Goal: Information Seeking & Learning: Learn about a topic

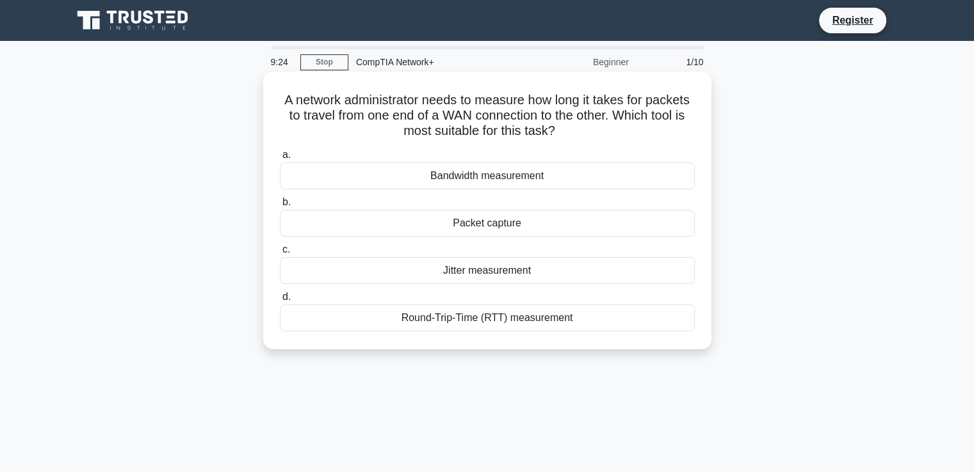
click at [515, 321] on div "Round-Trip-Time (RTT) measurement" at bounding box center [487, 318] width 415 height 27
click at [280, 302] on input "d. Round-Trip-Time (RTT) measurement" at bounding box center [280, 297] width 0 height 8
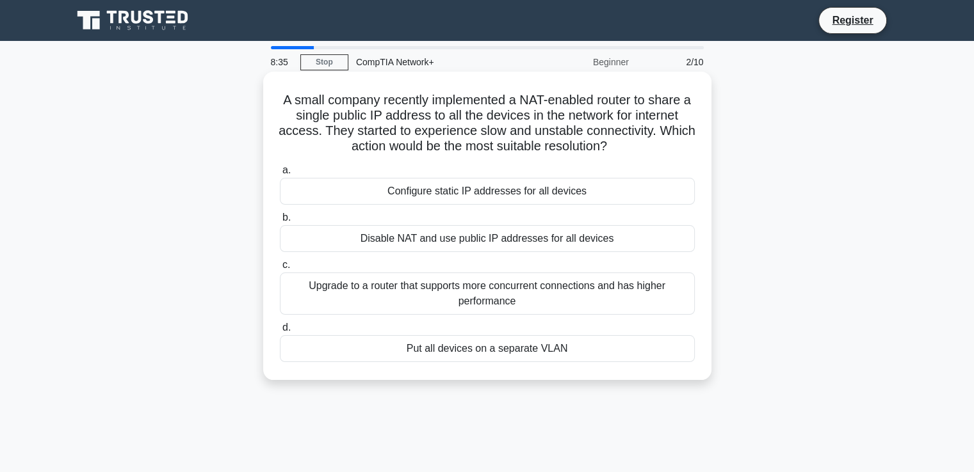
click at [485, 240] on div "Disable NAT and use public IP addresses for all devices" at bounding box center [487, 238] width 415 height 27
click at [280, 222] on input "b. Disable NAT and use public IP addresses for all devices" at bounding box center [280, 218] width 0 height 8
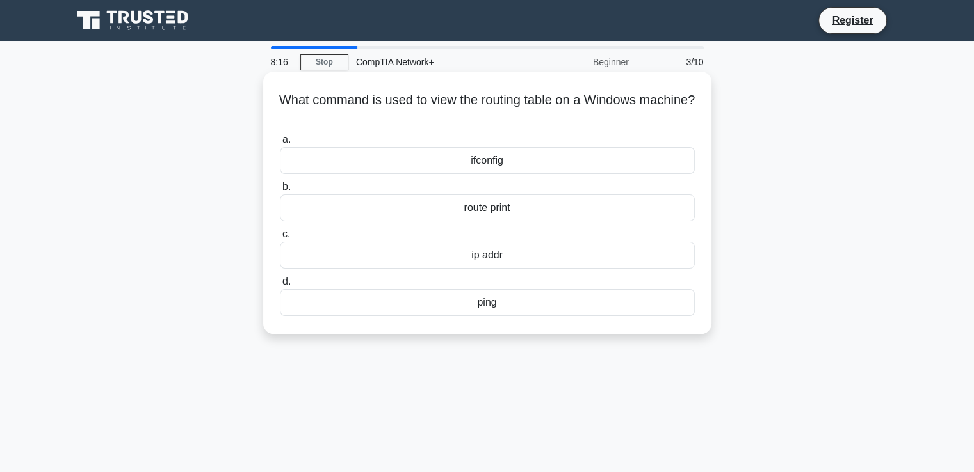
click at [485, 208] on div "route print" at bounding box center [487, 208] width 415 height 27
click at [280, 191] on input "b. route print" at bounding box center [280, 187] width 0 height 8
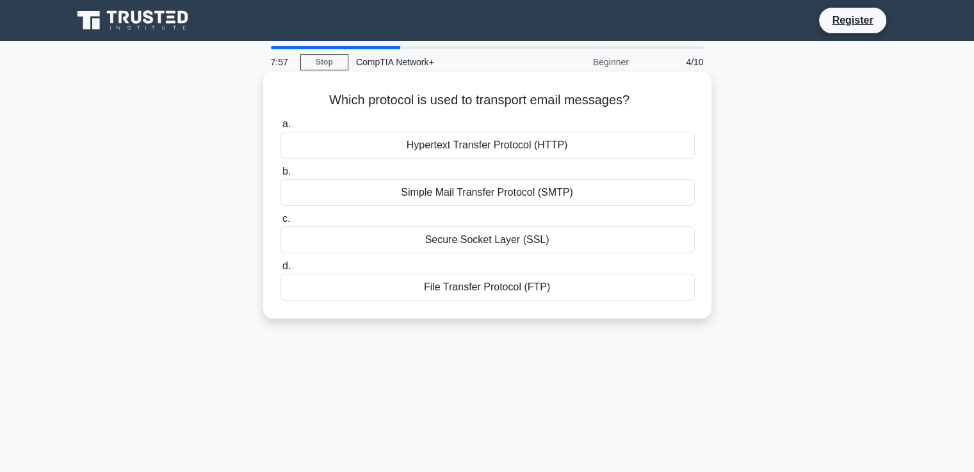
click at [516, 191] on div "Simple Mail Transfer Protocol (SMTP)" at bounding box center [487, 192] width 415 height 27
click at [280, 176] on input "b. Simple Mail Transfer Protocol (SMTP)" at bounding box center [280, 172] width 0 height 8
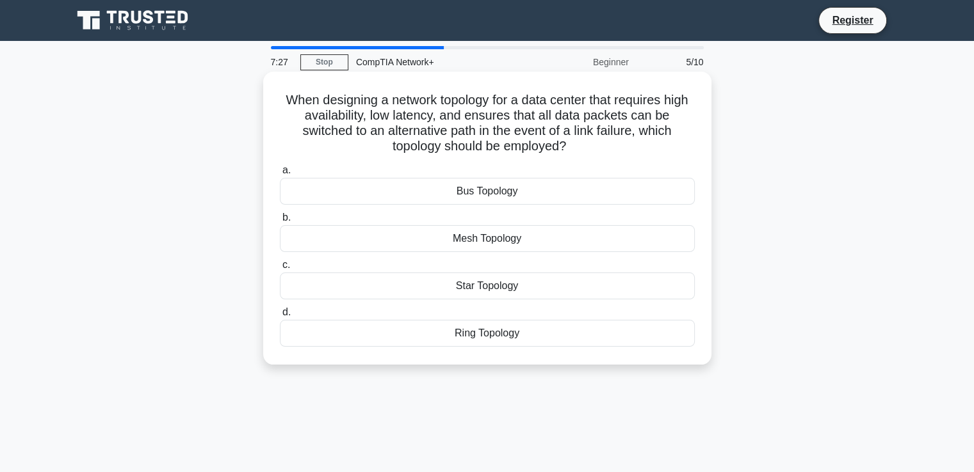
click at [512, 334] on div "Ring Topology" at bounding box center [487, 333] width 415 height 27
click at [280, 317] on input "d. Ring Topology" at bounding box center [280, 313] width 0 height 8
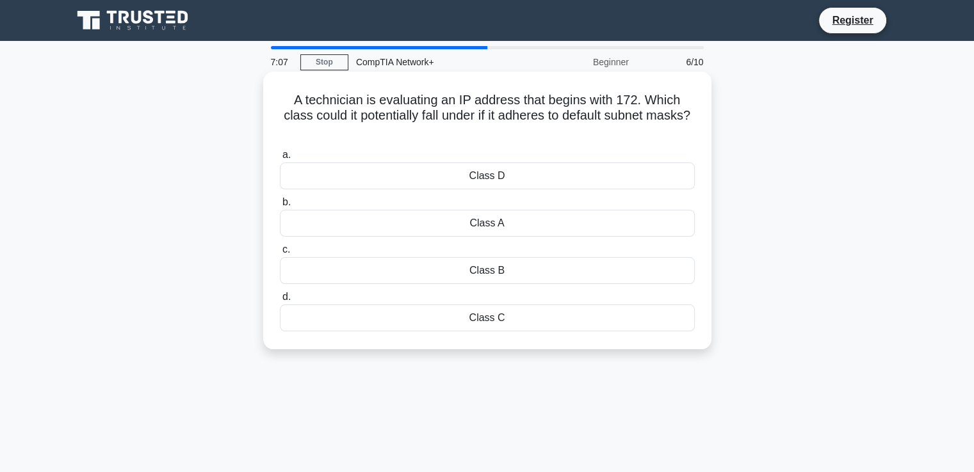
click at [501, 229] on div "Class A" at bounding box center [487, 223] width 415 height 27
click at [280, 207] on input "b. Class A" at bounding box center [280, 202] width 0 height 8
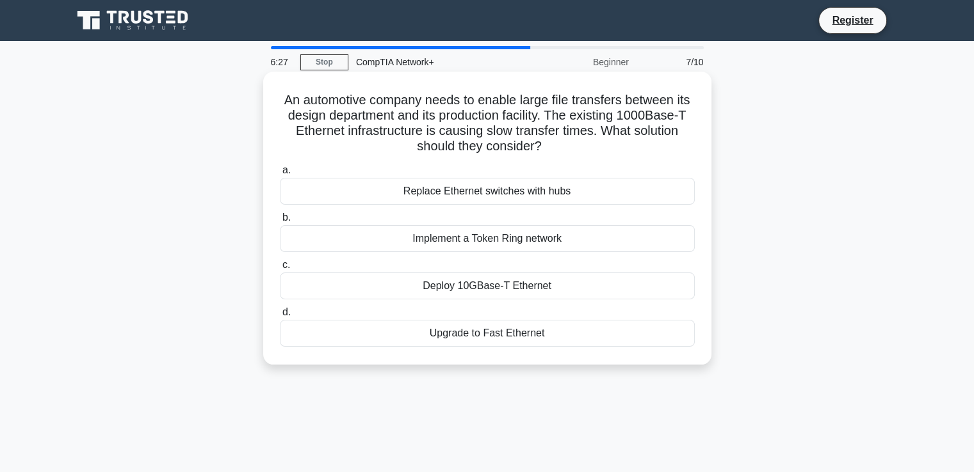
click at [464, 288] on div "Deploy 10GBase-T Ethernet" at bounding box center [487, 286] width 415 height 27
click at [280, 270] on input "c. Deploy 10GBase-T Ethernet" at bounding box center [280, 265] width 0 height 8
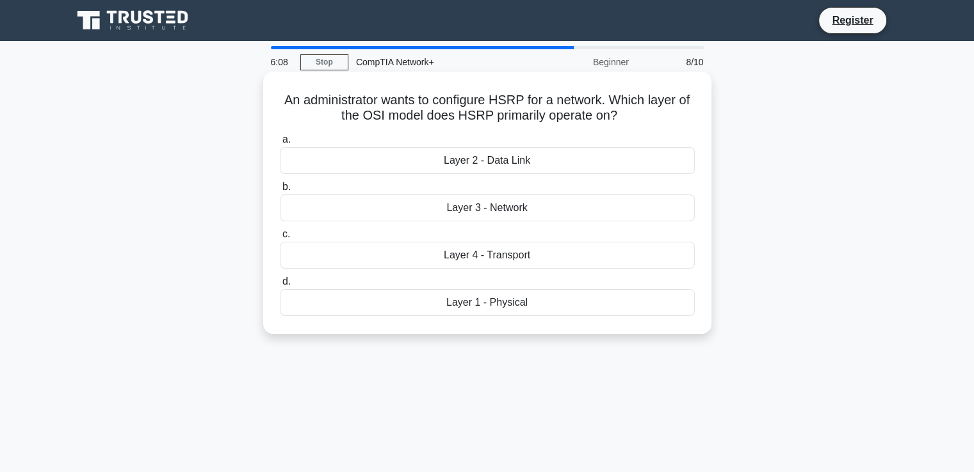
click at [509, 213] on div "Layer 3 - Network" at bounding box center [487, 208] width 415 height 27
click at [280, 191] on input "b. Layer 3 - Network" at bounding box center [280, 187] width 0 height 8
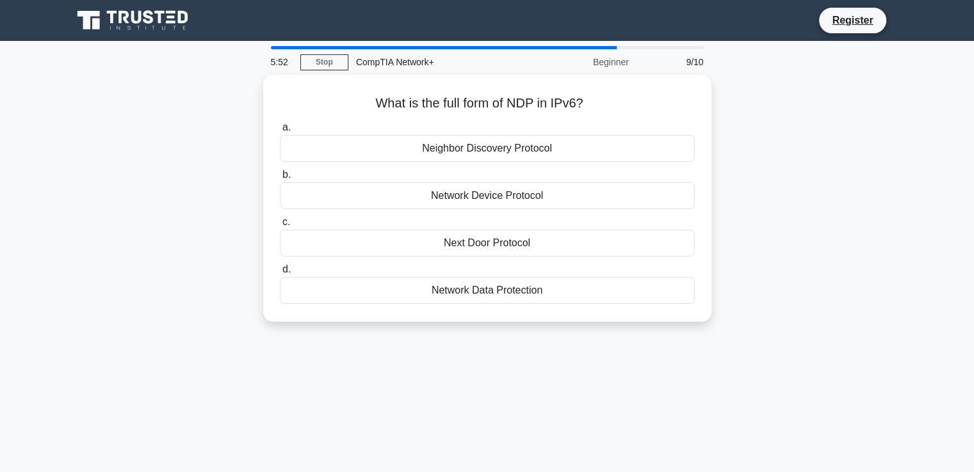
click at [584, 400] on div "5:52 Stop CompTIA Network+ Beginner 9/10 What is the full form of NDP in IPv6? …" at bounding box center [487, 366] width 845 height 640
click at [583, 399] on div "5:51 Stop CompTIA Network+ Beginner 9/10 What is the full form of NDP in IPv6? …" at bounding box center [487, 366] width 845 height 640
click at [583, 399] on div "5:48 Stop CompTIA Network+ Beginner 9/10 What is the full form of NDP in IPv6? …" at bounding box center [487, 366] width 845 height 640
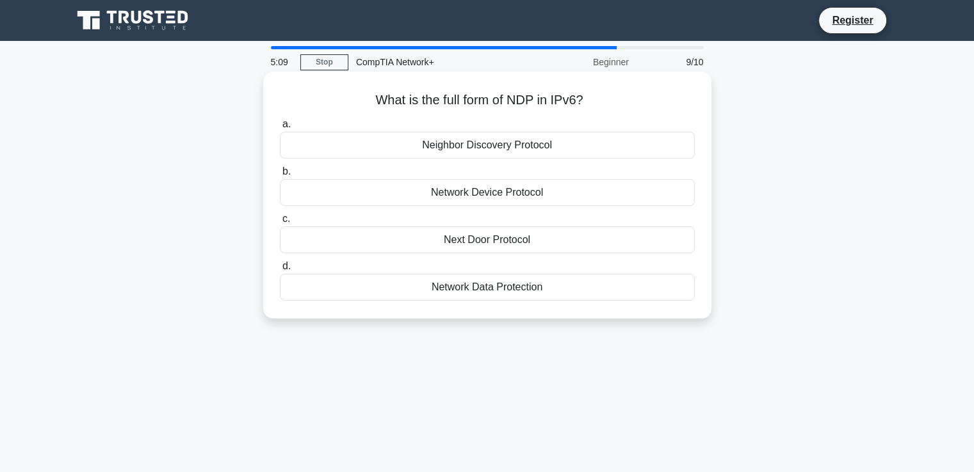
click at [511, 193] on div "Network Device Protocol" at bounding box center [487, 192] width 415 height 27
click at [280, 176] on input "b. Network Device Protocol" at bounding box center [280, 172] width 0 height 8
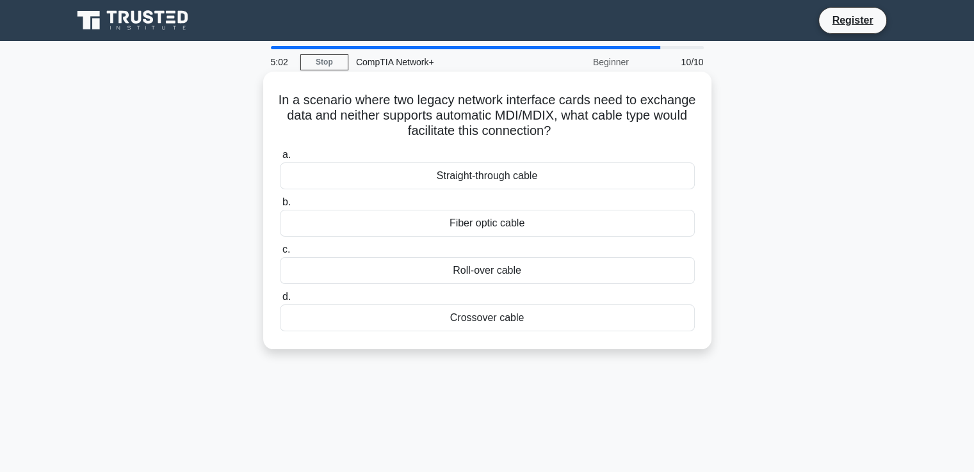
click at [497, 227] on div "Fiber optic cable" at bounding box center [487, 223] width 415 height 27
click at [280, 207] on input "b. Fiber optic cable" at bounding box center [280, 202] width 0 height 8
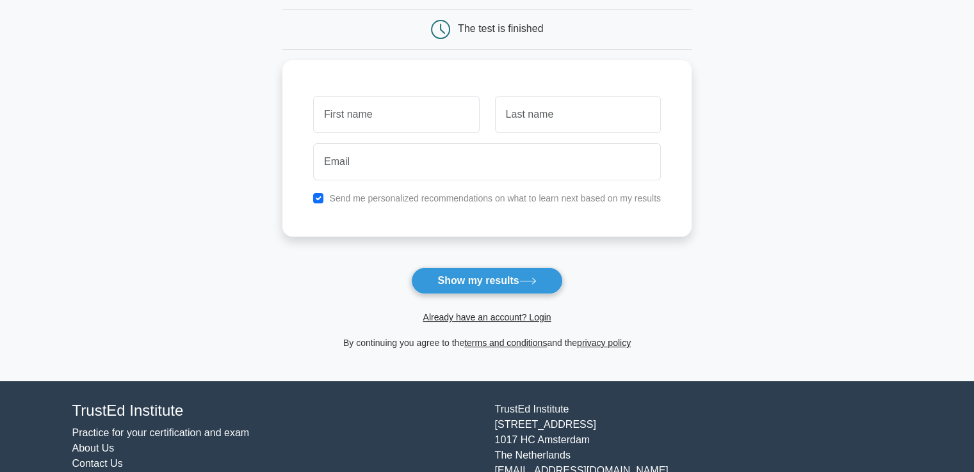
scroll to position [128, 0]
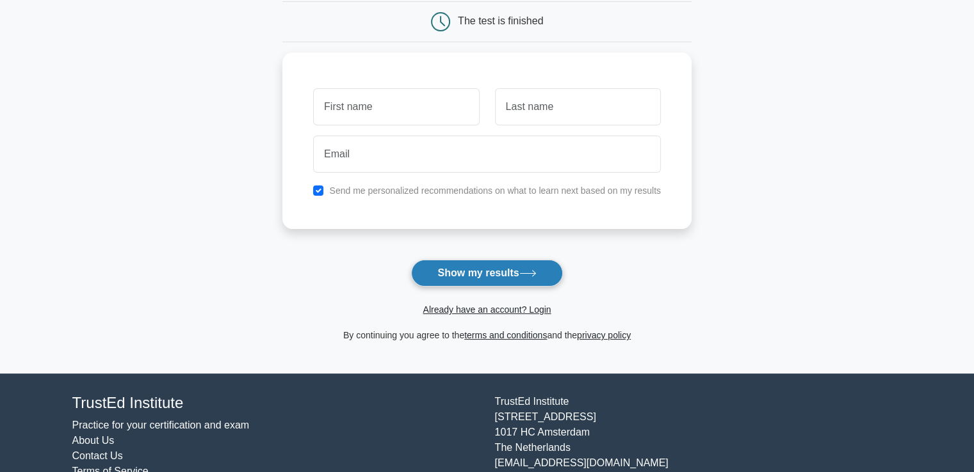
click at [512, 264] on button "Show my results" at bounding box center [486, 273] width 151 height 27
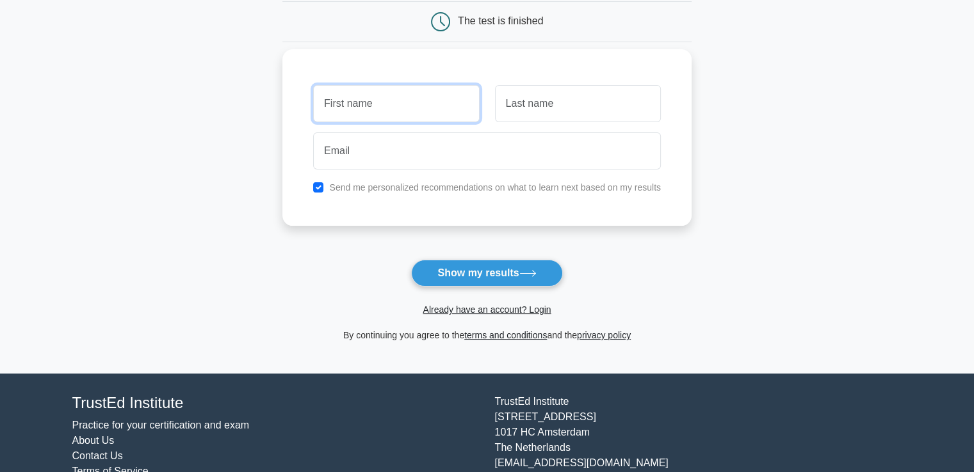
click at [421, 99] on input "text" at bounding box center [396, 103] width 166 height 37
type input "shoieb"
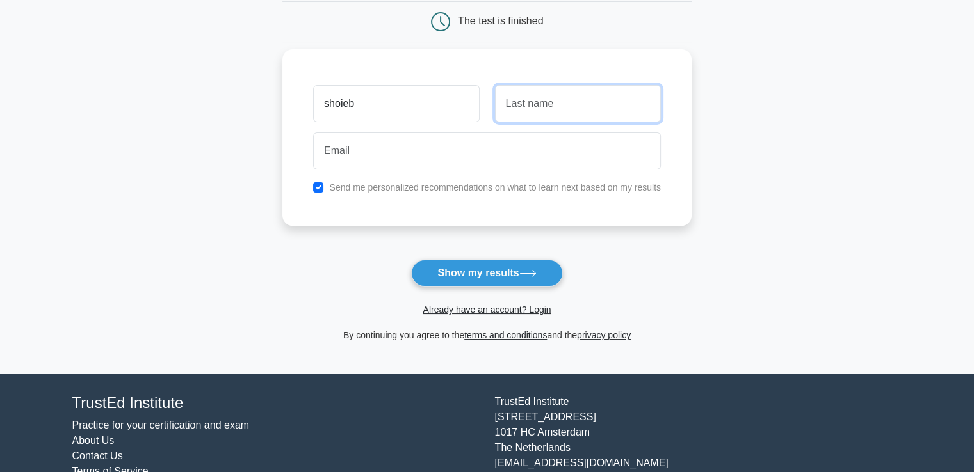
click at [530, 109] on input "text" at bounding box center [578, 103] width 166 height 37
type input "[PERSON_NAME]"
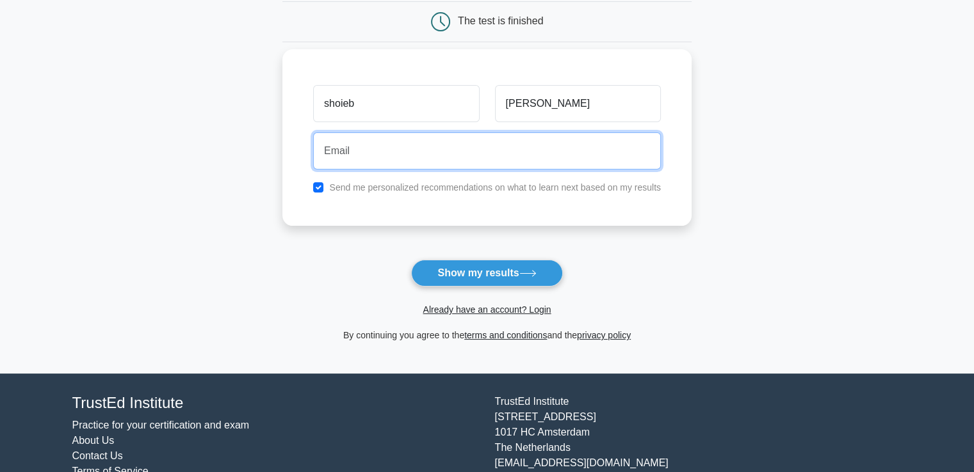
click at [444, 154] on input "email" at bounding box center [487, 151] width 348 height 37
type input "shoiebjabarkhil123@gmail.com"
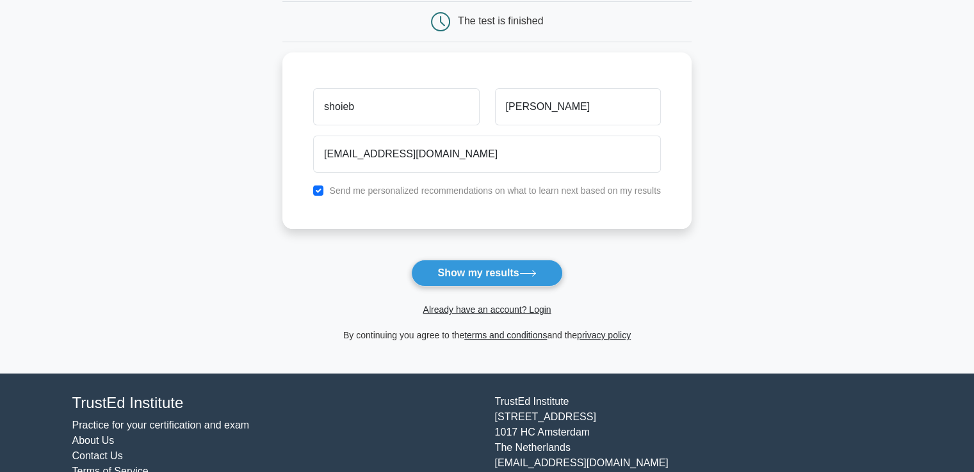
click at [481, 266] on button "Show my results" at bounding box center [486, 273] width 151 height 27
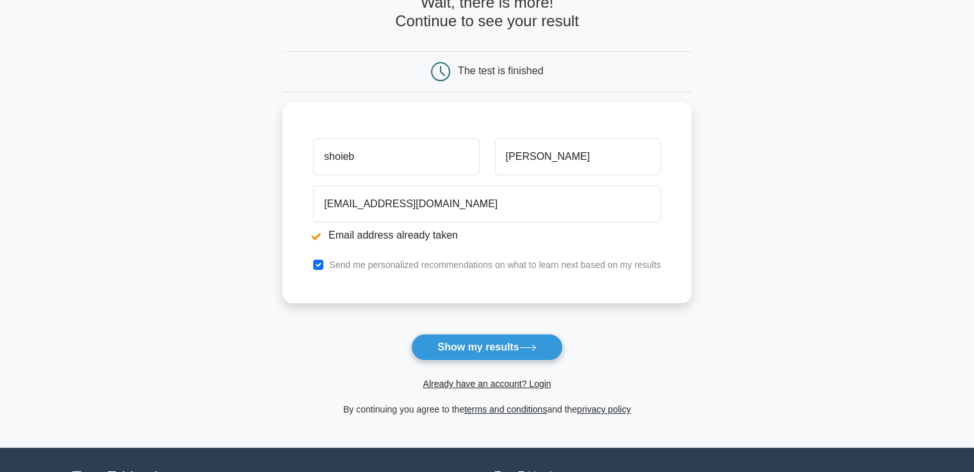
scroll to position [128, 0]
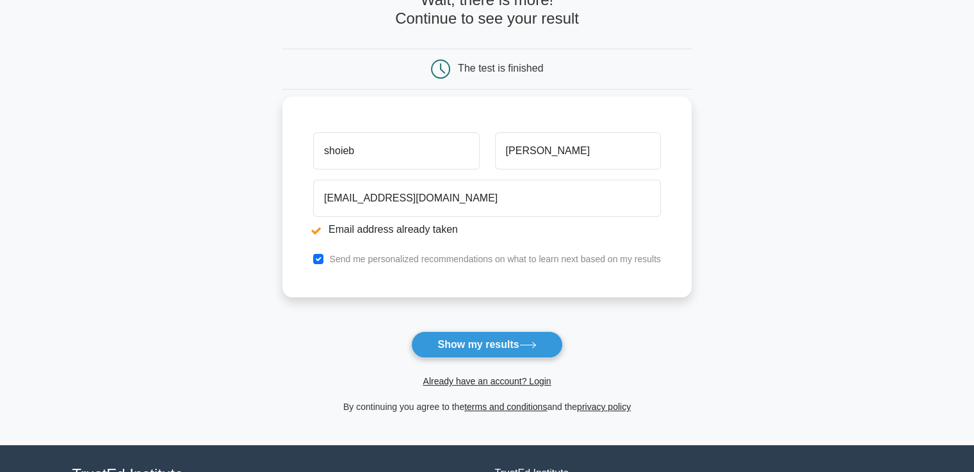
click at [405, 234] on li "Email address already taken" at bounding box center [487, 229] width 348 height 15
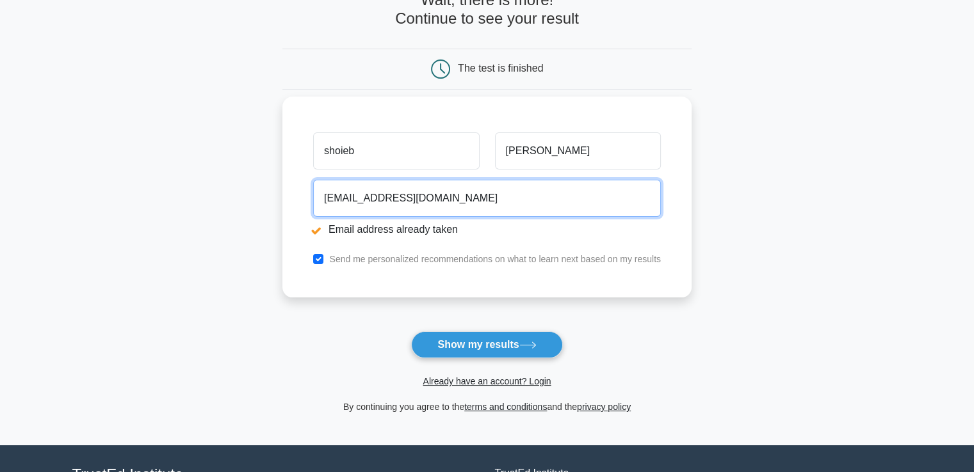
click at [499, 206] on input "shoiebjabarkhil123@gmail.com" at bounding box center [487, 198] width 348 height 37
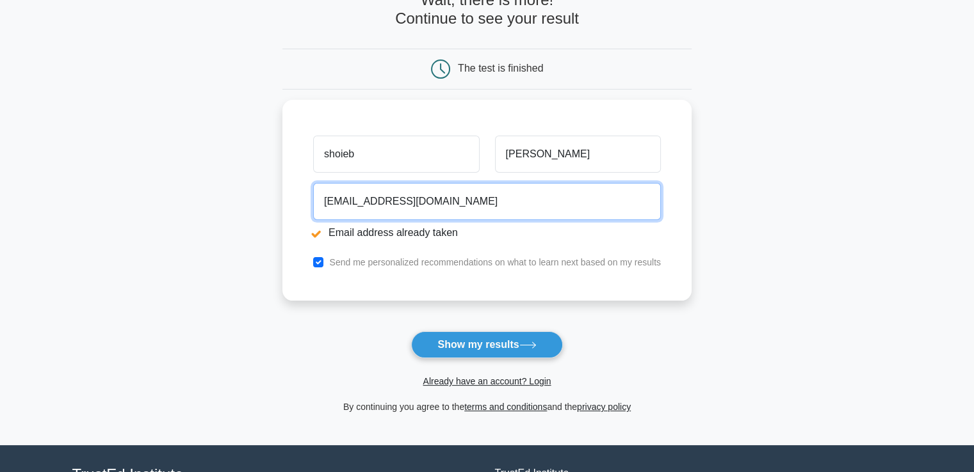
drag, startPoint x: 499, startPoint y: 204, endPoint x: 277, endPoint y: 211, distance: 222.3
click at [277, 211] on main "Email address already taken Wait, there is more! Continue to see your result Th…" at bounding box center [487, 179] width 974 height 533
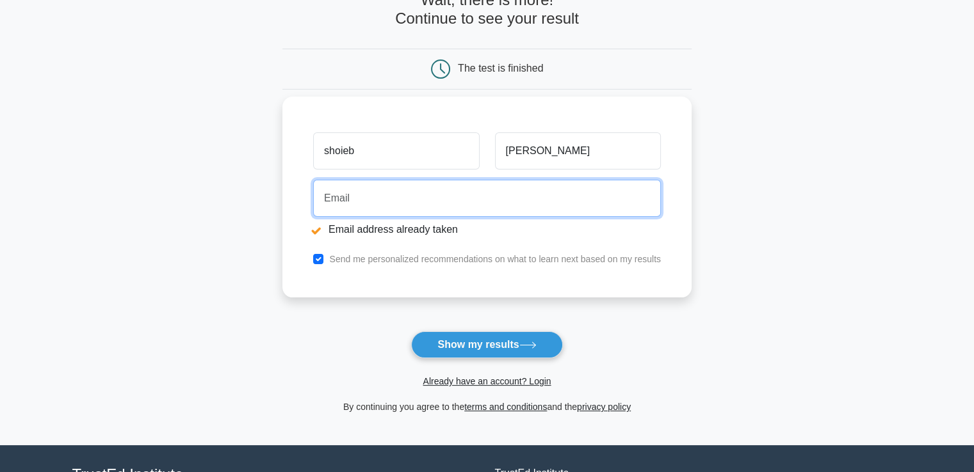
click at [385, 207] on input "email" at bounding box center [487, 198] width 348 height 37
type input "[EMAIL_ADDRESS][DOMAIN_NAME]"
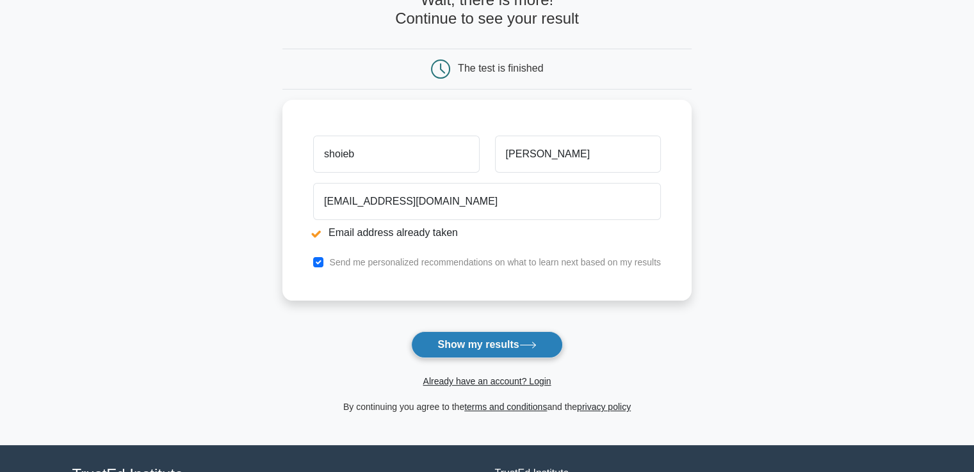
click at [482, 346] on button "Show my results" at bounding box center [486, 345] width 151 height 27
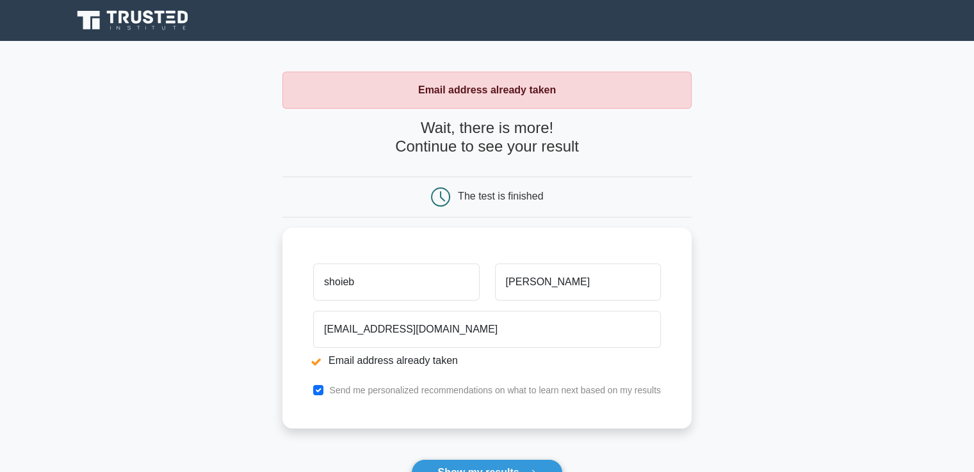
drag, startPoint x: 499, startPoint y: 165, endPoint x: 507, endPoint y: 193, distance: 29.2
click at [499, 165] on div "Wait, there is more! Continue to see your result" at bounding box center [486, 142] width 409 height 47
click at [510, 195] on div "The test is finished" at bounding box center [500, 196] width 85 height 11
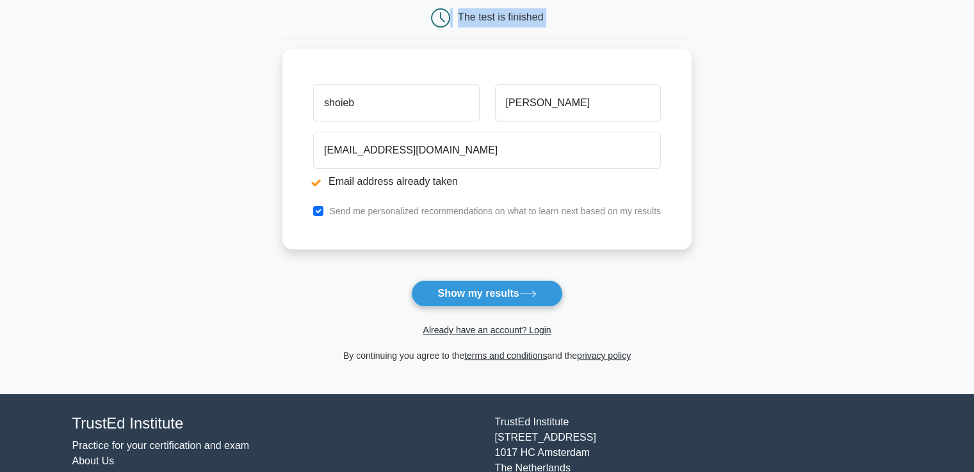
scroll to position [242, 0]
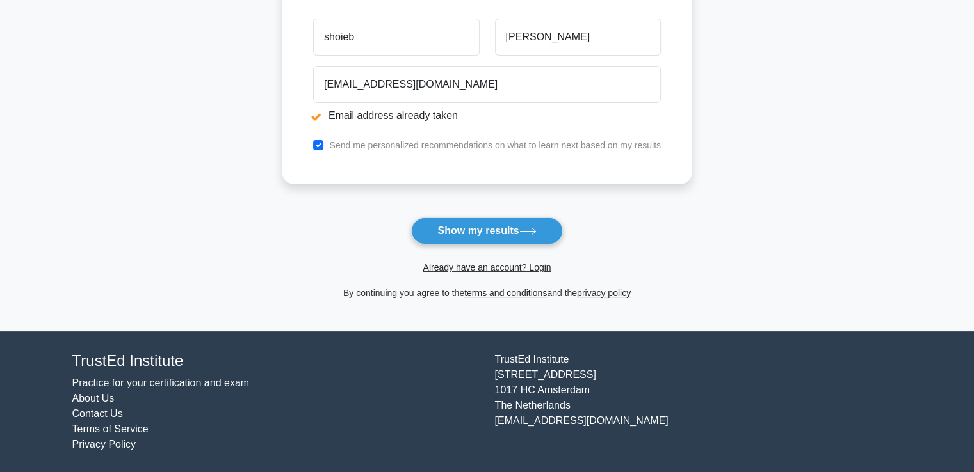
click at [327, 142] on div "Send me personalized recommendations on what to learn next based on my results" at bounding box center [486, 145] width 363 height 15
click at [325, 144] on div "Send me personalized recommendations on what to learn next based on my results" at bounding box center [486, 145] width 363 height 15
click at [314, 145] on input "checkbox" at bounding box center [318, 145] width 10 height 10
click at [318, 146] on input "checkbox" at bounding box center [318, 145] width 10 height 10
checkbox input "true"
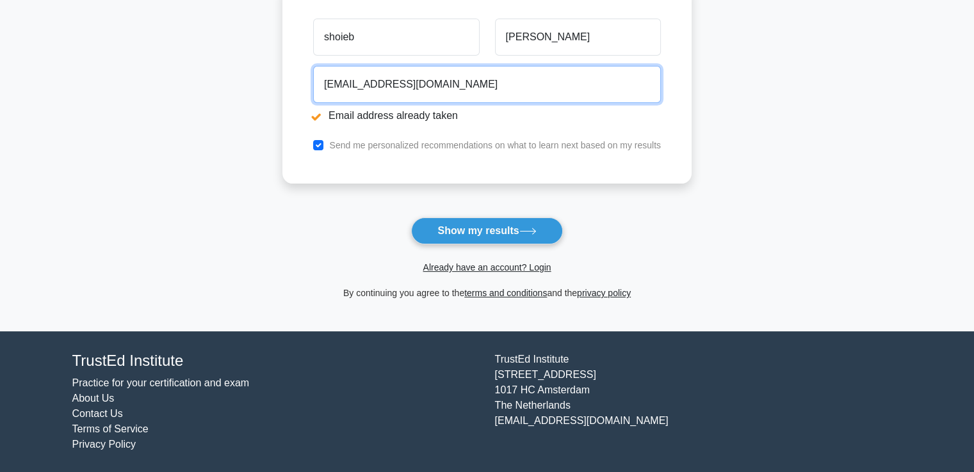
click at [458, 88] on input "arshadakifar@gmail.com" at bounding box center [487, 84] width 348 height 37
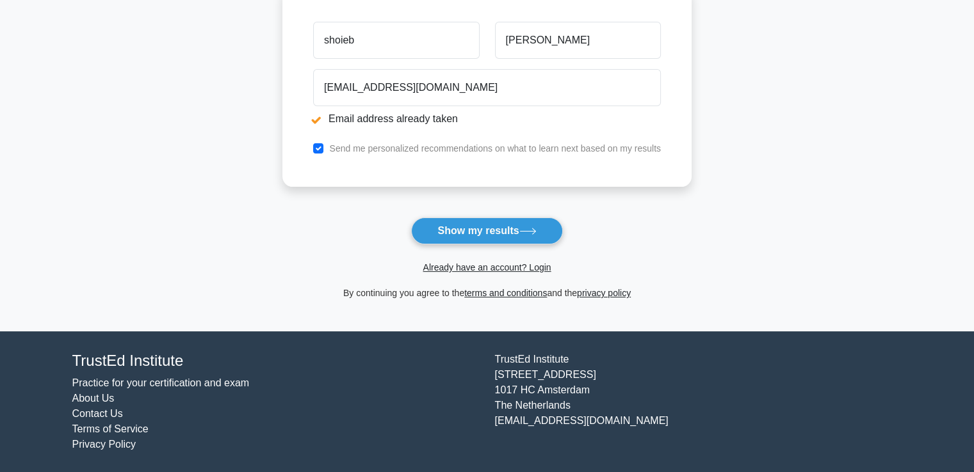
click at [230, 99] on main "Email address already taken Wait, there is more! Continue to see your result Th…" at bounding box center [487, 65] width 974 height 533
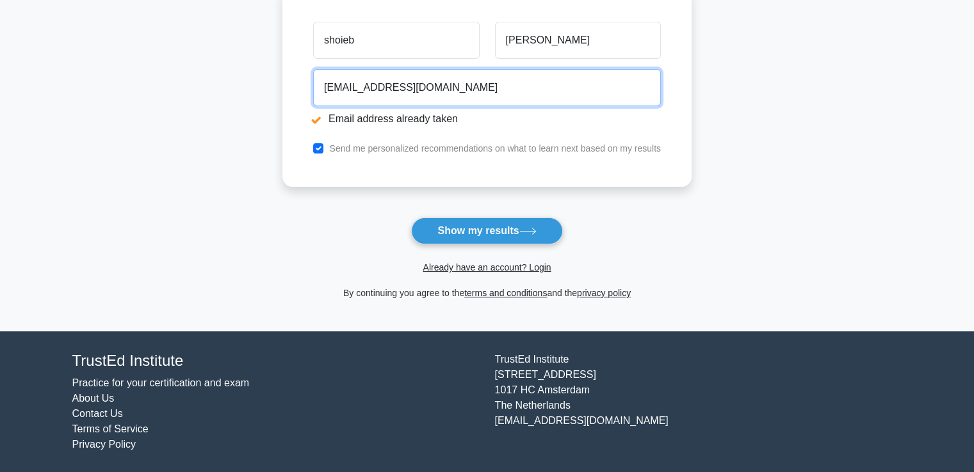
drag, startPoint x: 437, startPoint y: 98, endPoint x: 274, endPoint y: 88, distance: 163.6
click at [274, 88] on main "Email address already taken Wait, there is more! Continue to see your result Th…" at bounding box center [487, 65] width 974 height 533
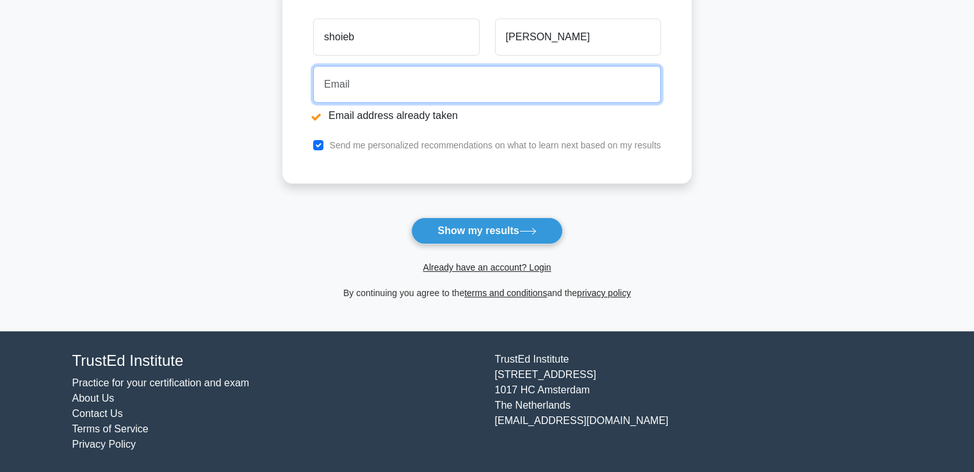
click at [351, 92] on input "email" at bounding box center [487, 84] width 348 height 37
type input "highclassltd@gmail.com"
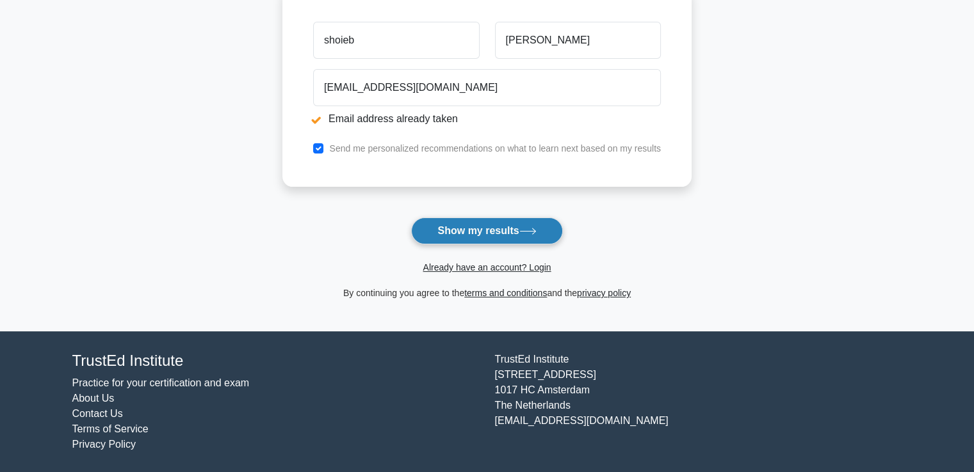
click at [483, 230] on button "Show my results" at bounding box center [486, 231] width 151 height 27
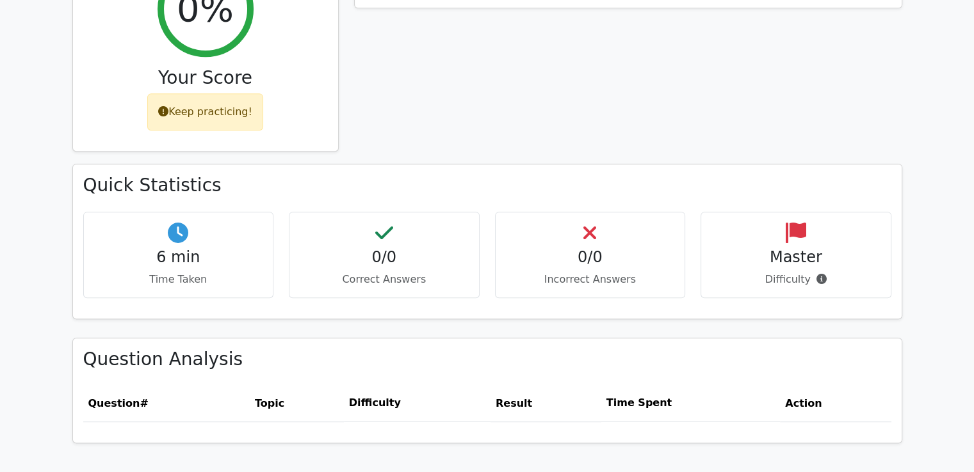
scroll to position [485, 0]
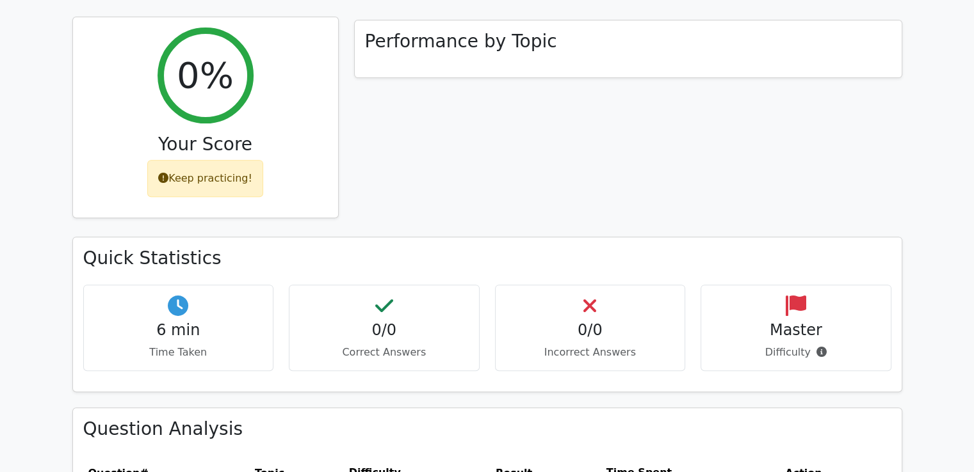
click at [249, 95] on div "0% Your Score Keep practicing!" at bounding box center [205, 117] width 265 height 201
click at [230, 195] on div "Keep practicing!" at bounding box center [205, 178] width 116 height 37
click at [234, 180] on div "Keep practicing!" at bounding box center [205, 178] width 116 height 37
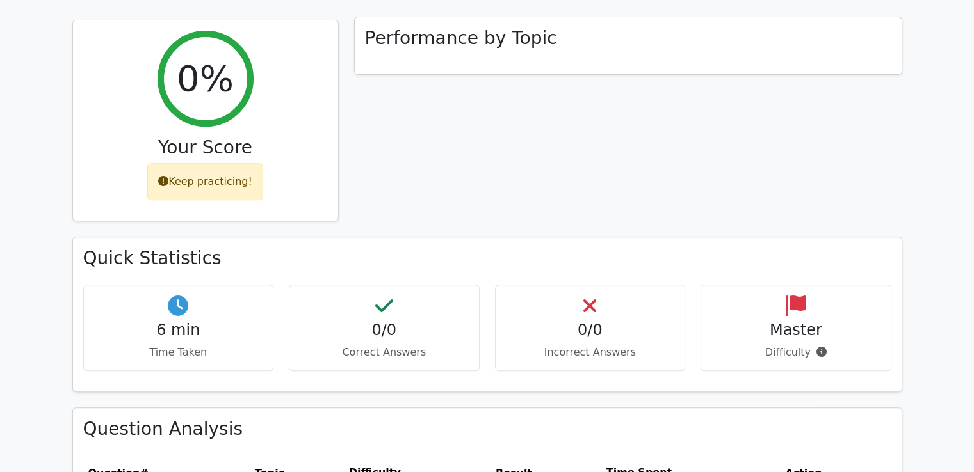
click at [458, 65] on div "Performance by Topic" at bounding box center [628, 46] width 547 height 58
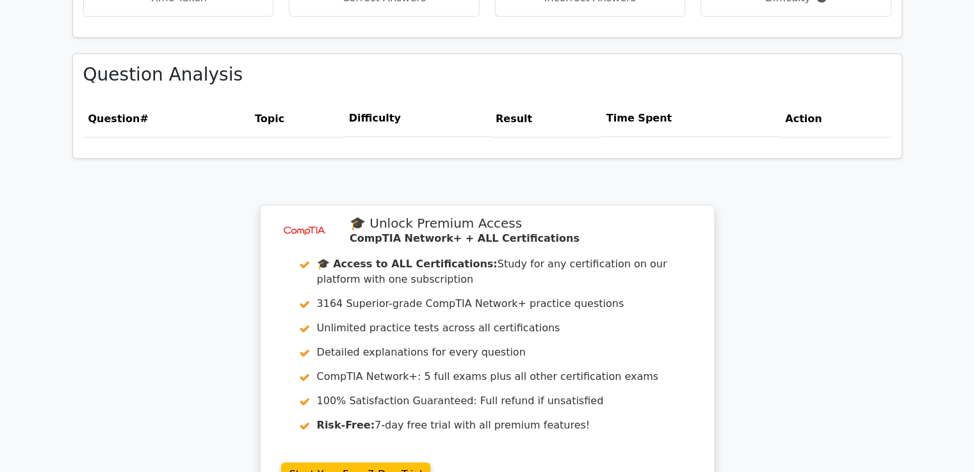
scroll to position [768, 0]
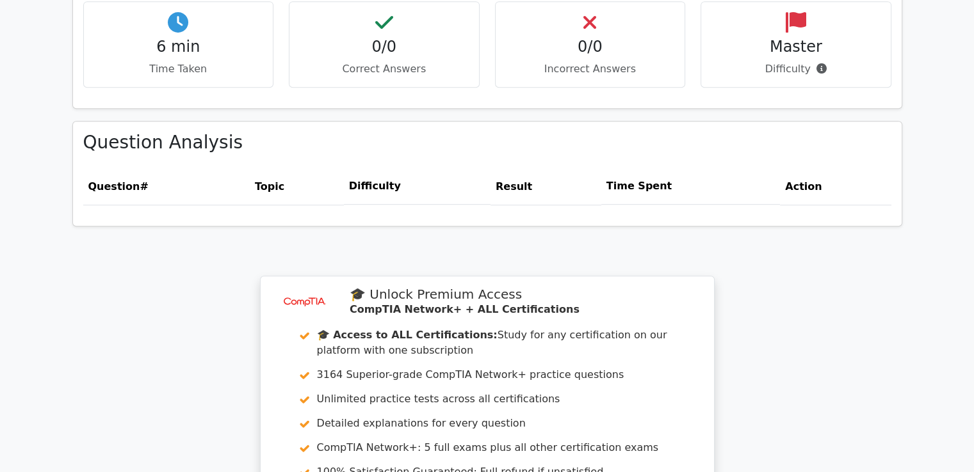
click at [379, 182] on th "Difficulty" at bounding box center [417, 186] width 147 height 36
click at [279, 192] on th "Topic" at bounding box center [297, 186] width 94 height 36
click at [139, 189] on th "Question #" at bounding box center [166, 186] width 166 height 36
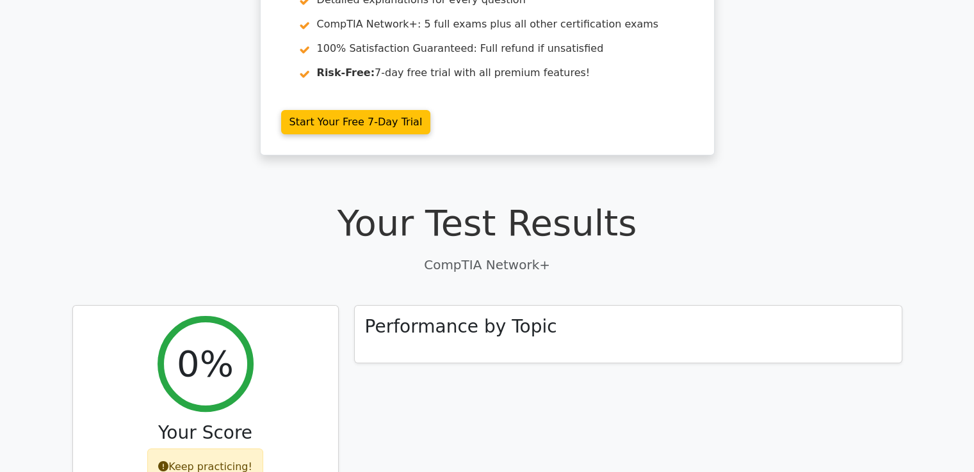
scroll to position [0, 0]
